Goal: Transaction & Acquisition: Purchase product/service

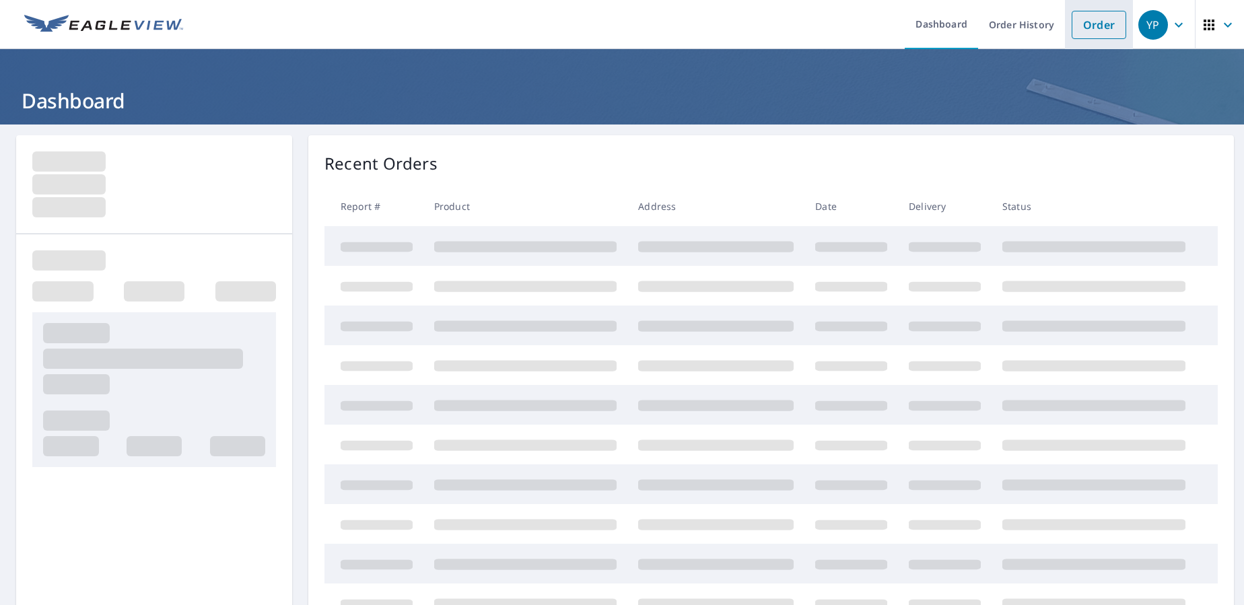
click at [1092, 25] on link "Order" at bounding box center [1098, 25] width 55 height 28
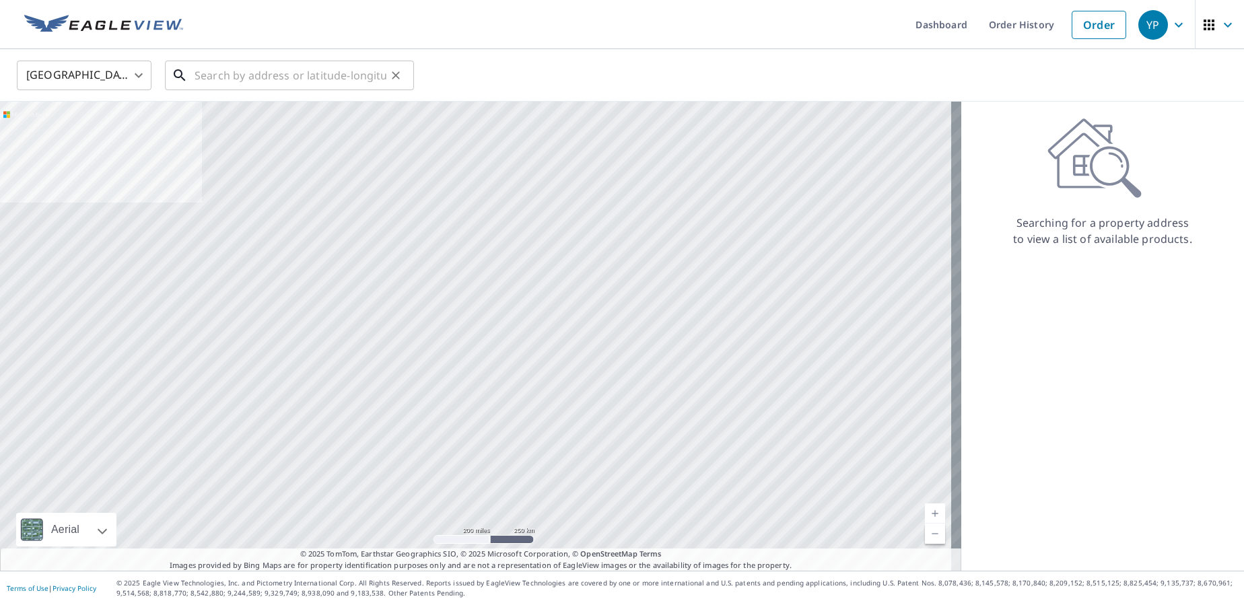
click at [225, 73] on input "text" at bounding box center [290, 76] width 192 height 38
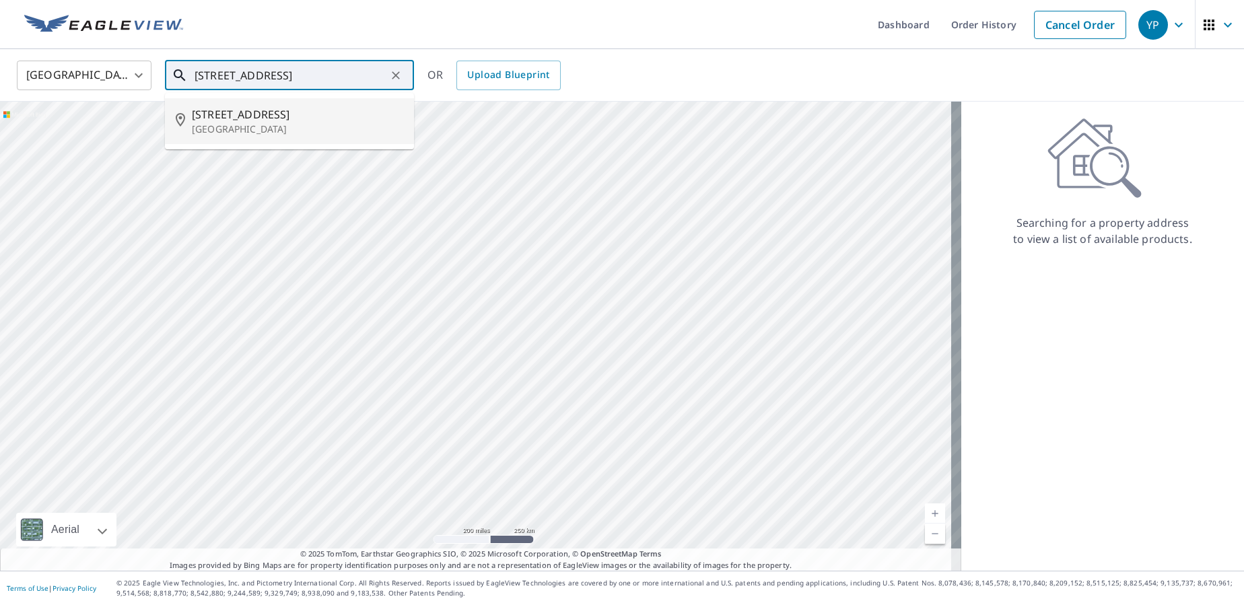
click at [279, 124] on p "[GEOGRAPHIC_DATA]" at bounding box center [297, 128] width 211 height 13
type input "[STREET_ADDRESS]"
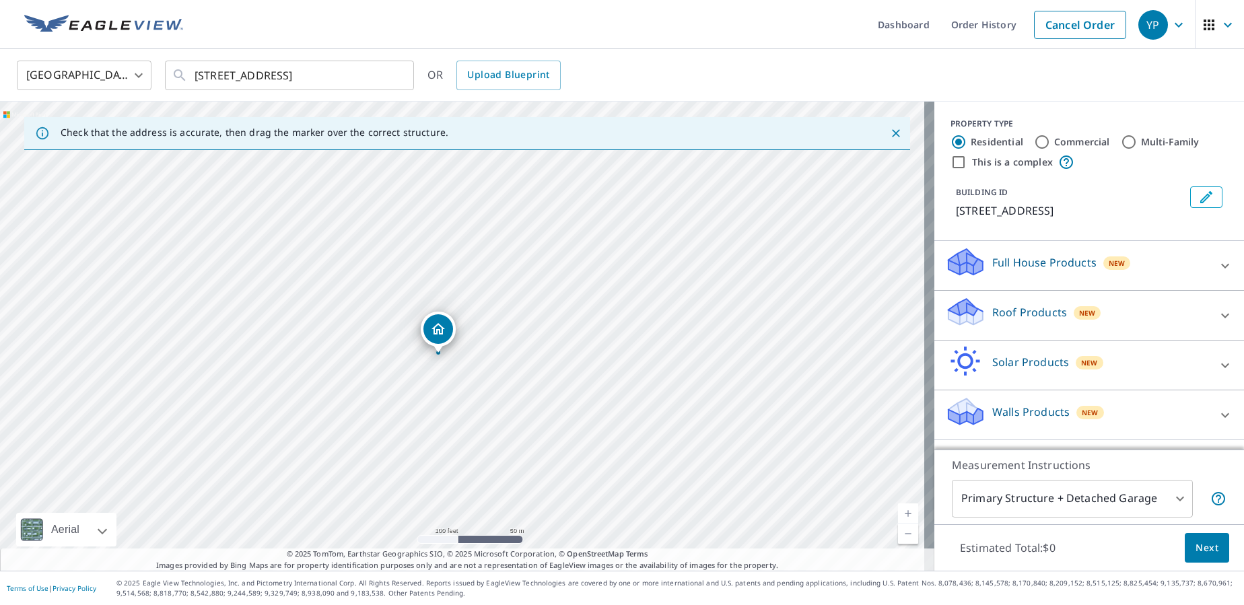
click at [979, 316] on div "Roof Products New" at bounding box center [1077, 315] width 264 height 38
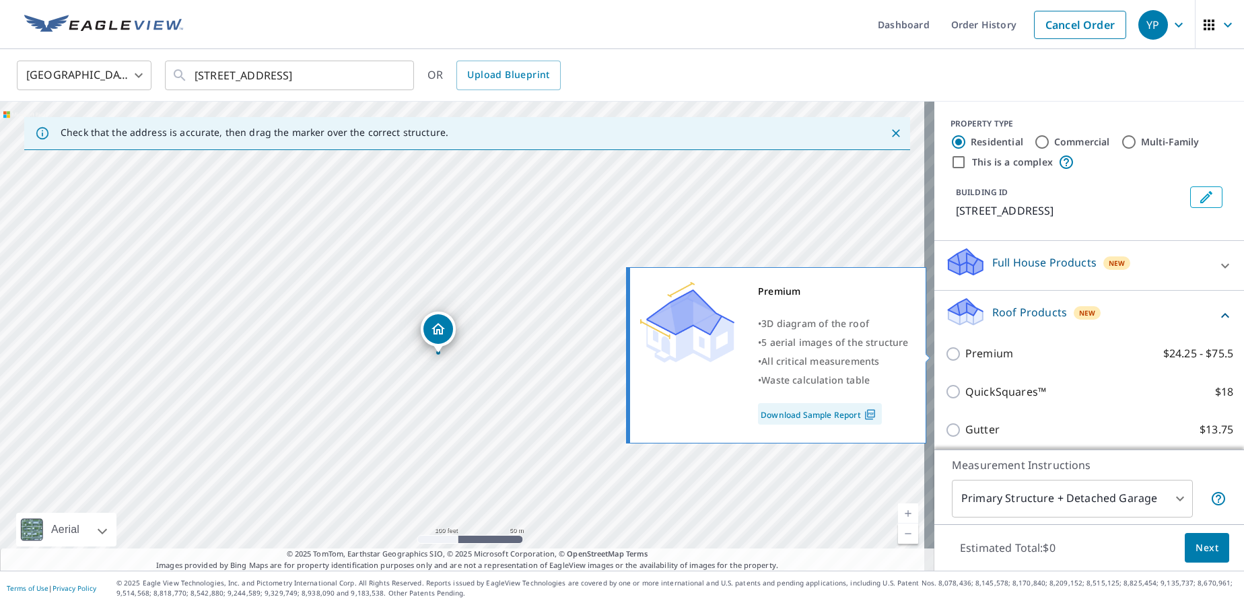
click at [965, 355] on p "Premium" at bounding box center [989, 353] width 48 height 17
click at [955, 355] on input "Premium $24.25 - $75.5" at bounding box center [955, 354] width 20 height 16
checkbox input "true"
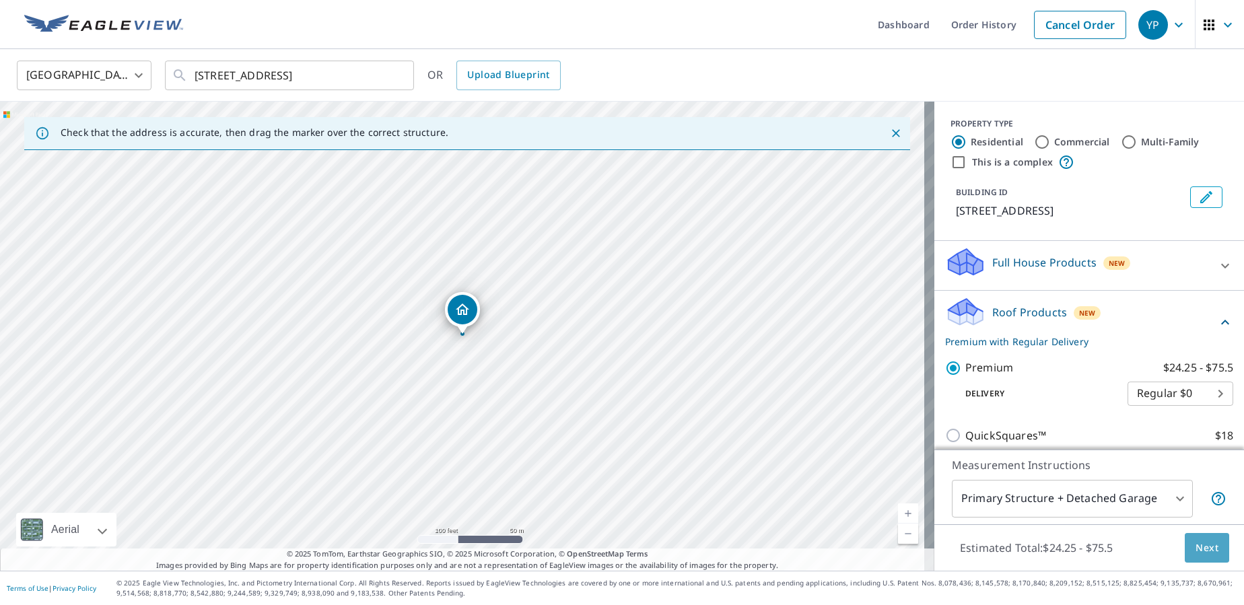
click at [1196, 545] on span "Next" at bounding box center [1206, 548] width 23 height 17
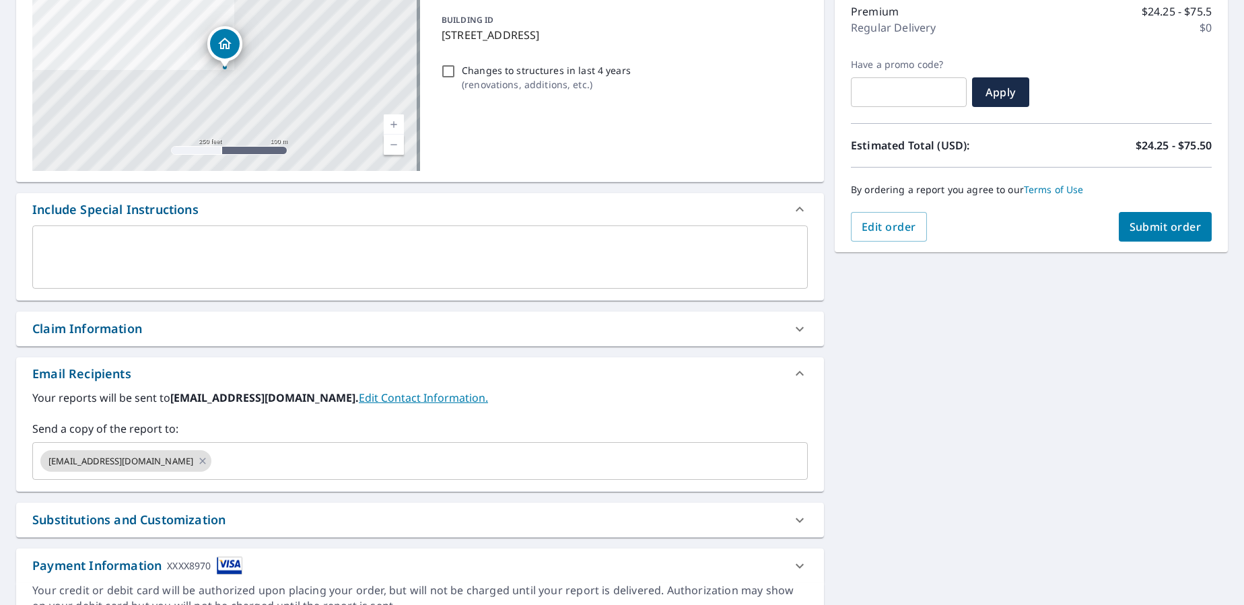
scroll to position [202, 0]
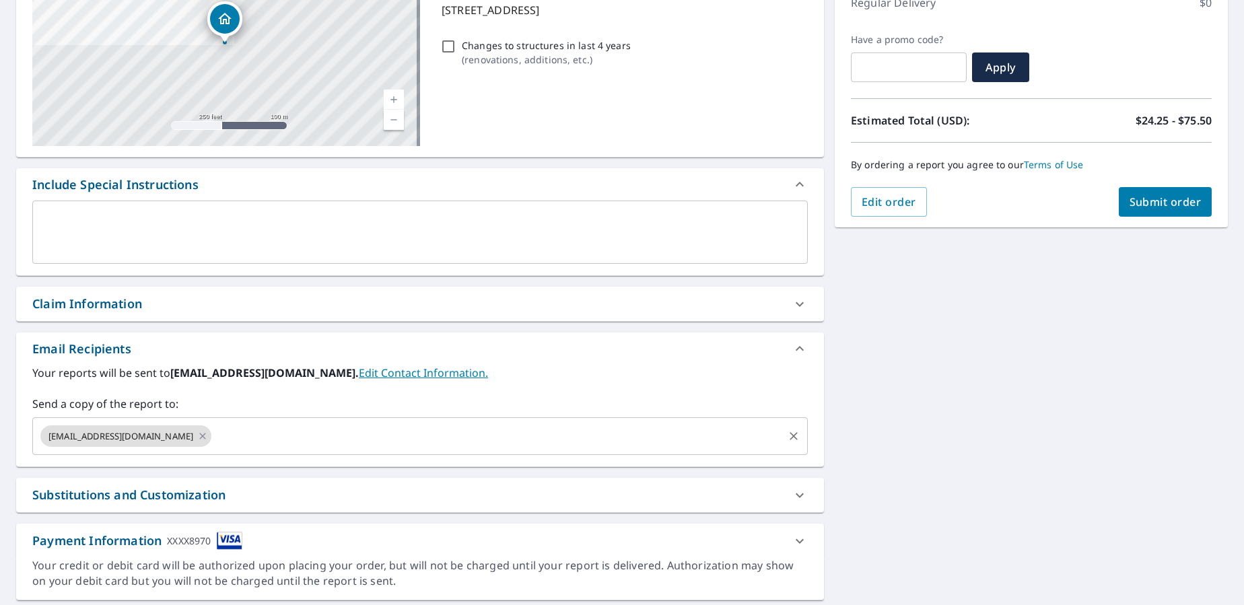
click at [311, 448] on input "text" at bounding box center [497, 436] width 568 height 26
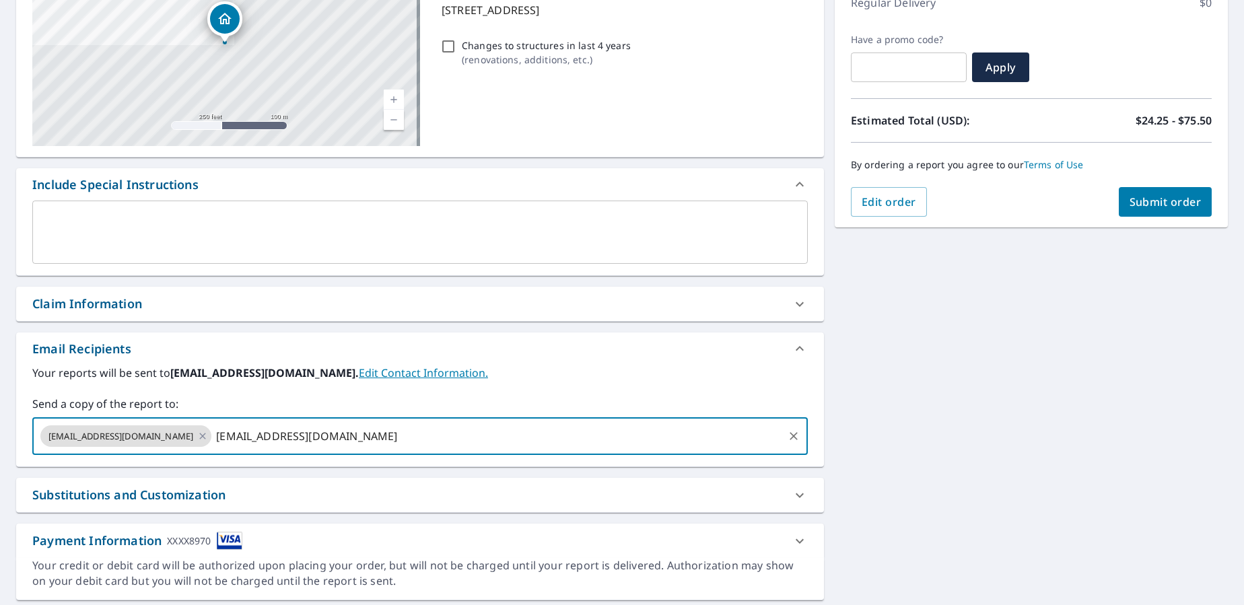
type input "[EMAIL_ADDRESS][DOMAIN_NAME]"
checkbox input "true"
type input "[EMAIL_ADDRESS][DOMAIN_NAME]"
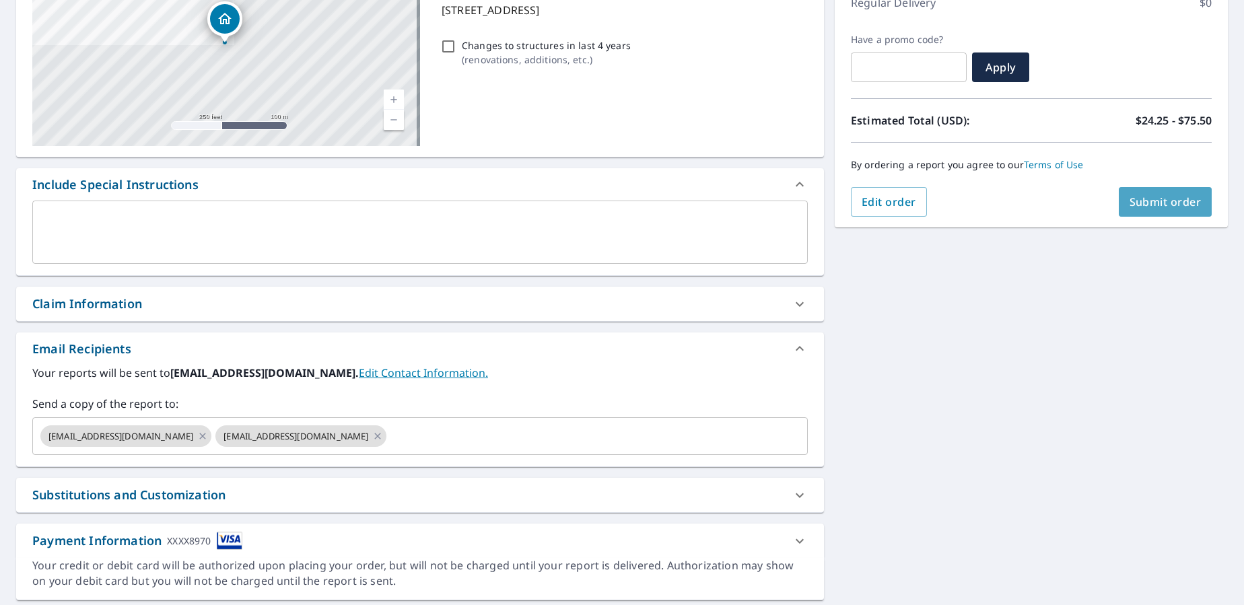
click at [1169, 201] on span "Submit order" at bounding box center [1165, 201] width 72 height 15
checkbox input "true"
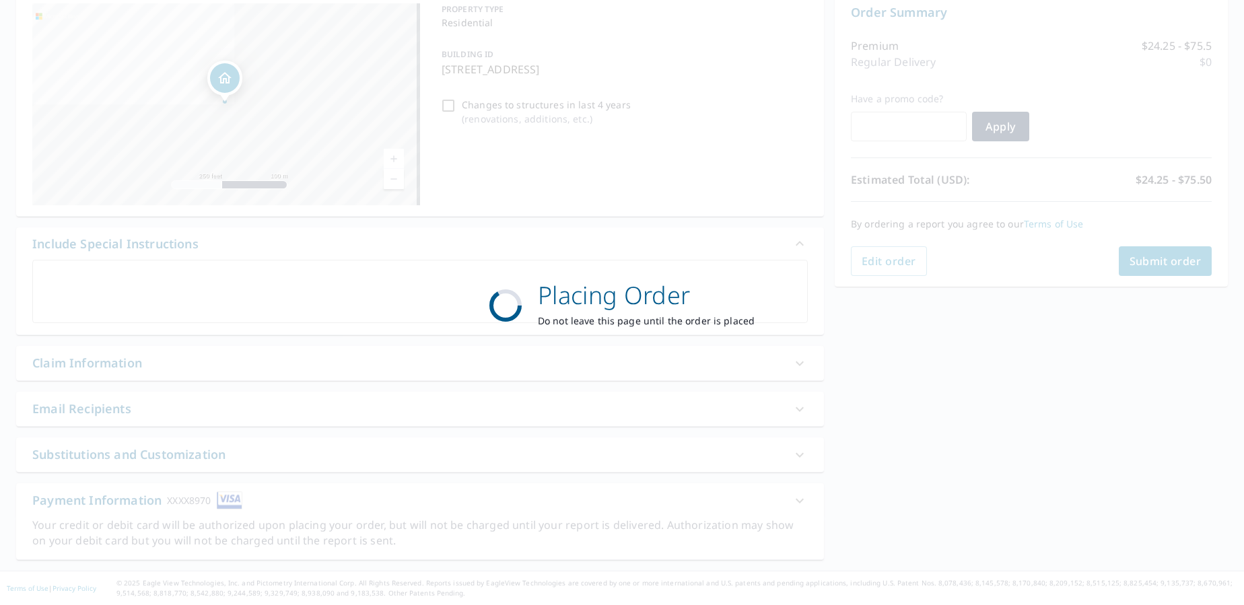
scroll to position [143, 0]
